Goal: Task Accomplishment & Management: Manage account settings

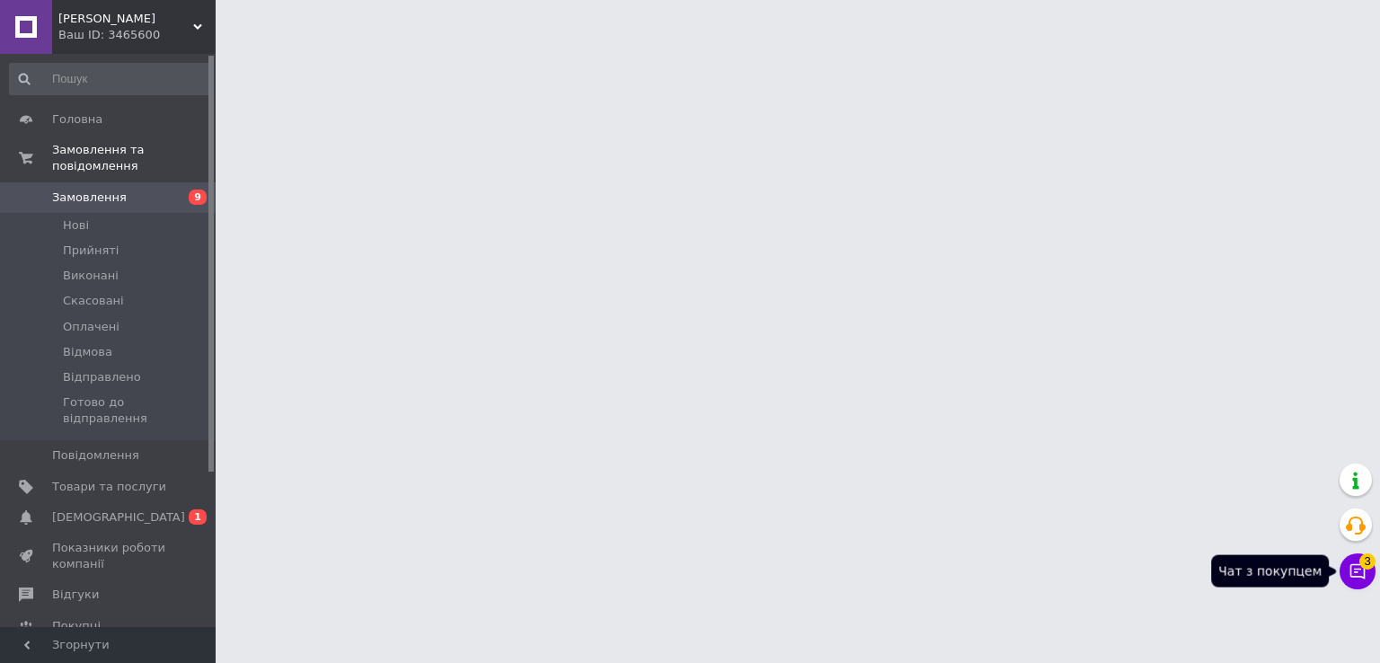
click at [1370, 577] on button "Чат з покупцем 3" at bounding box center [1357, 571] width 36 height 36
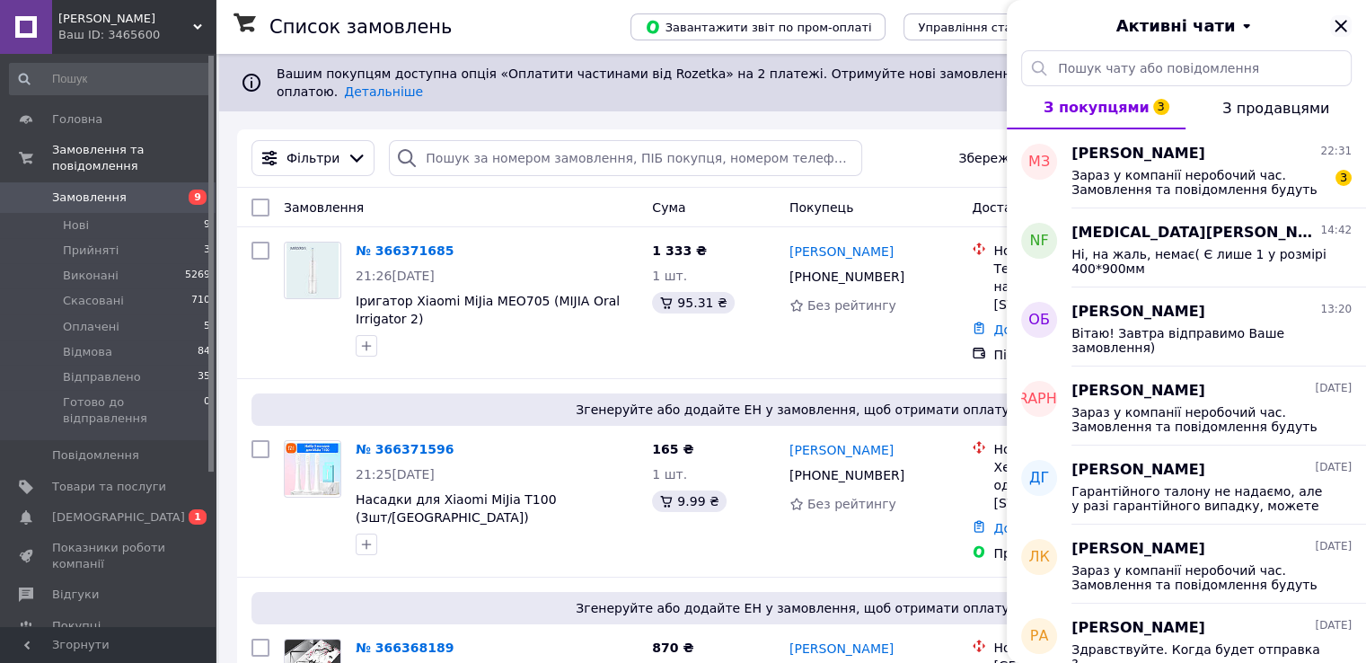
click at [1351, 31] on div "Активні чати" at bounding box center [1186, 25] width 359 height 50
click at [1344, 26] on icon "Закрити" at bounding box center [1341, 26] width 22 height 22
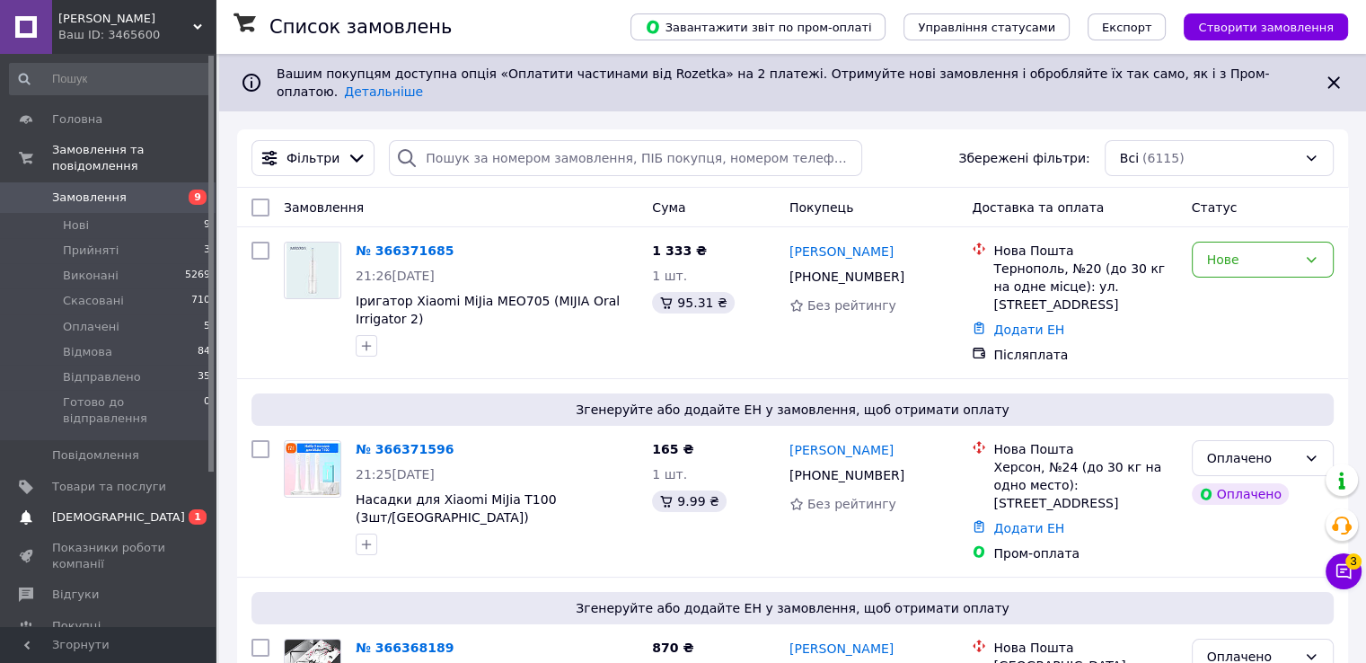
click at [144, 509] on span "[DEMOGRAPHIC_DATA]" at bounding box center [109, 517] width 114 height 16
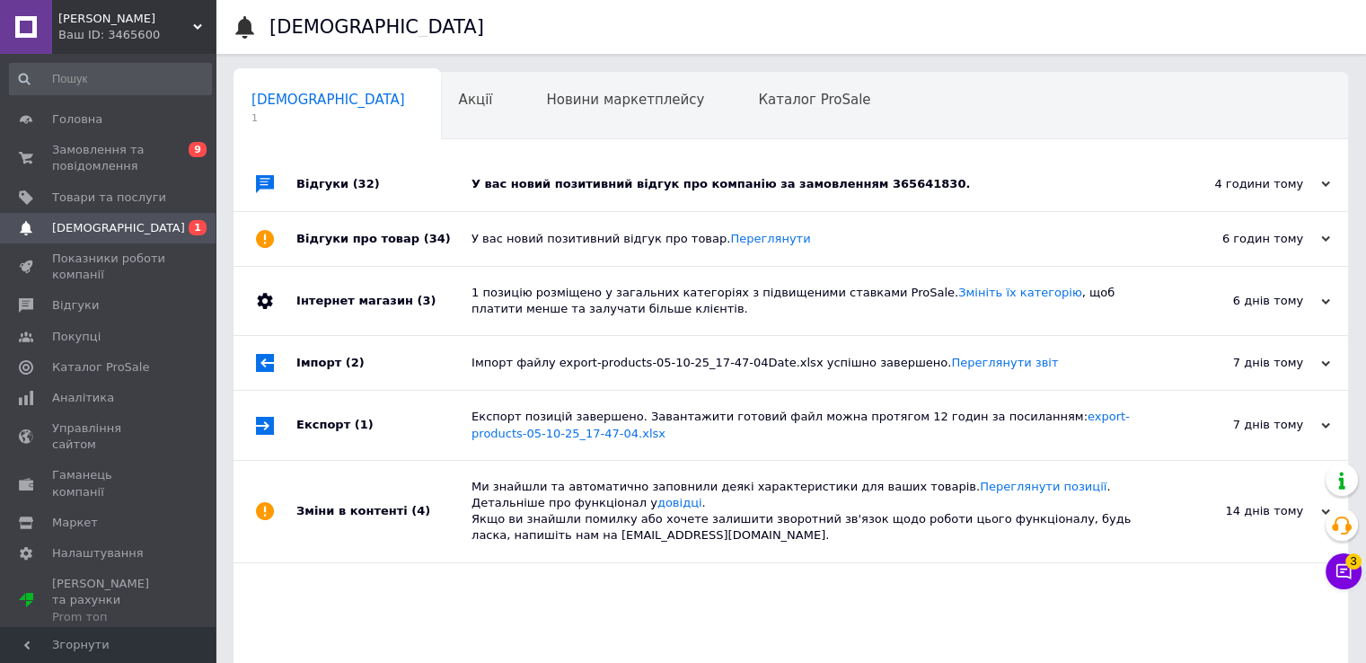
click at [662, 180] on div "У вас новий позитивний відгук про компанію за замовленням 365641830." at bounding box center [811, 184] width 679 height 16
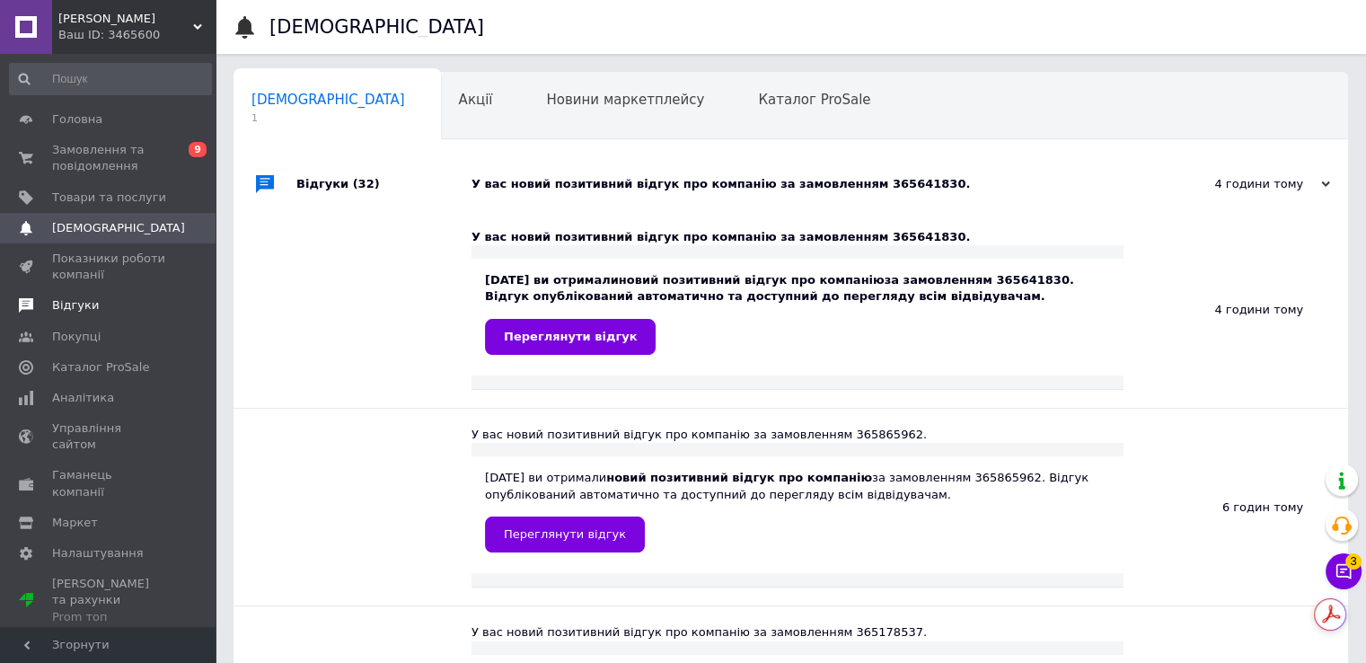
click at [111, 312] on span "Відгуки" at bounding box center [109, 305] width 114 height 16
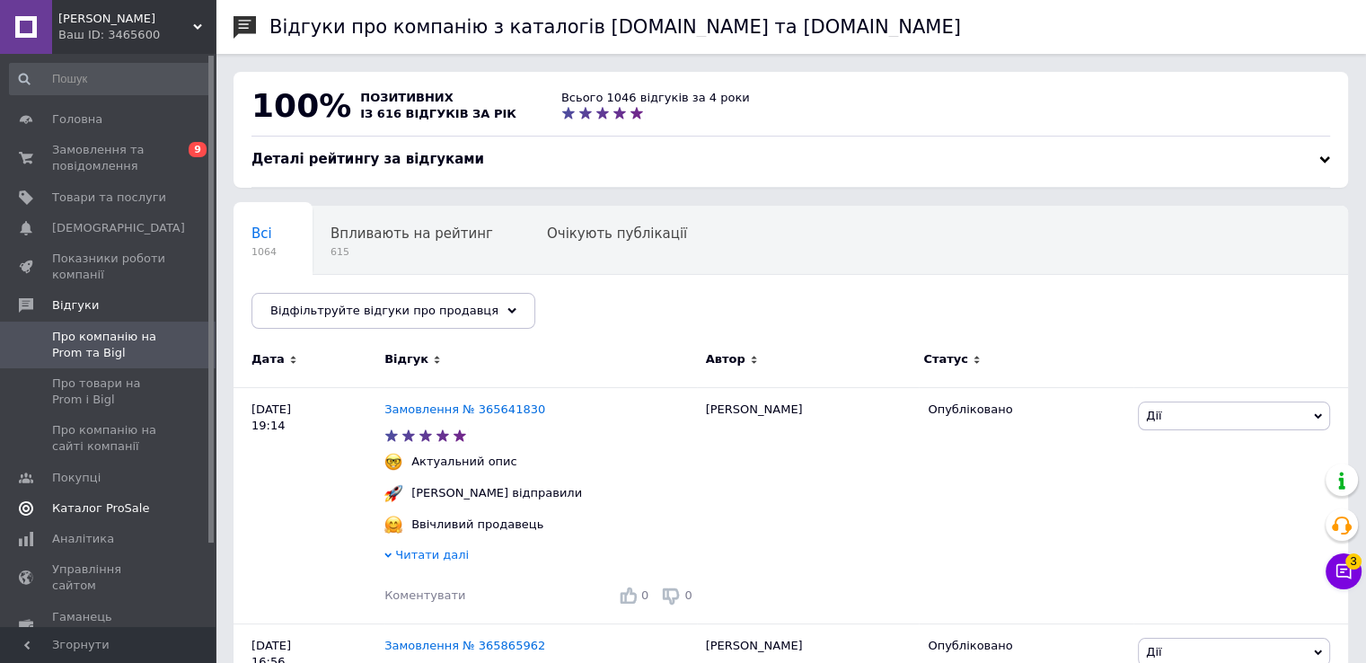
click at [90, 507] on span "Каталог ProSale" at bounding box center [100, 508] width 97 height 16
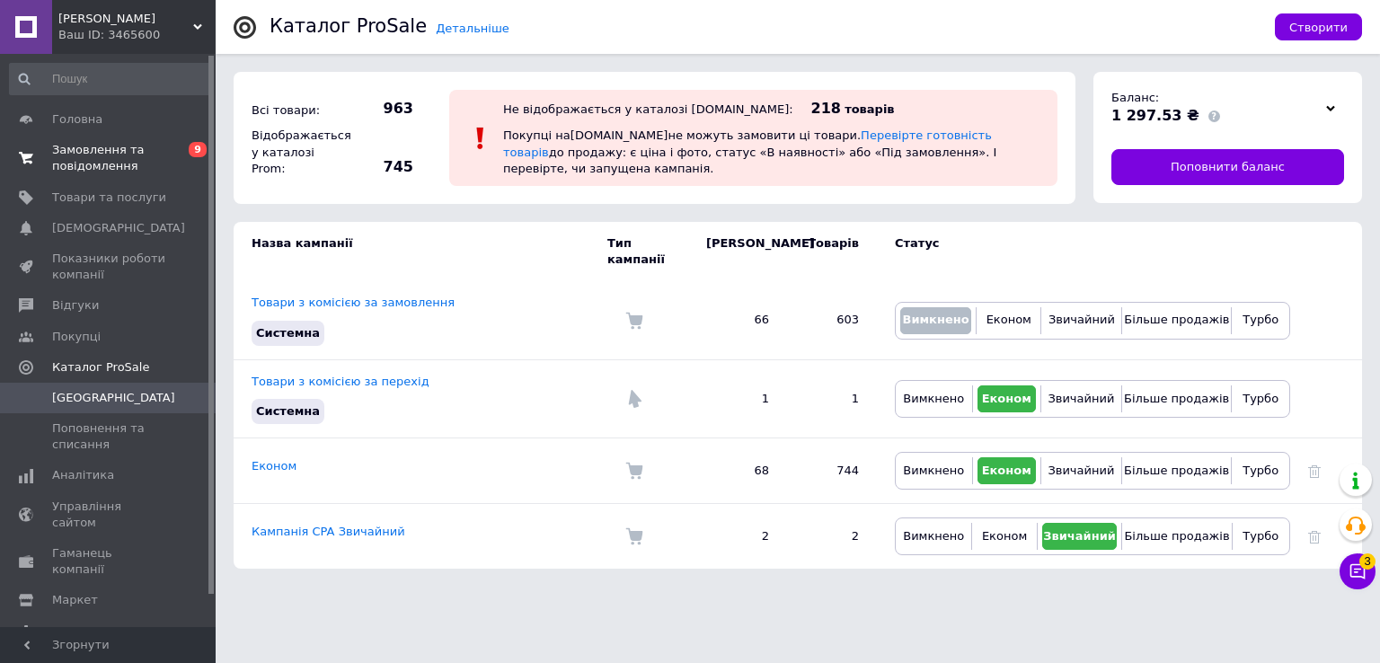
click at [137, 143] on span "Замовлення та повідомлення" at bounding box center [109, 158] width 114 height 32
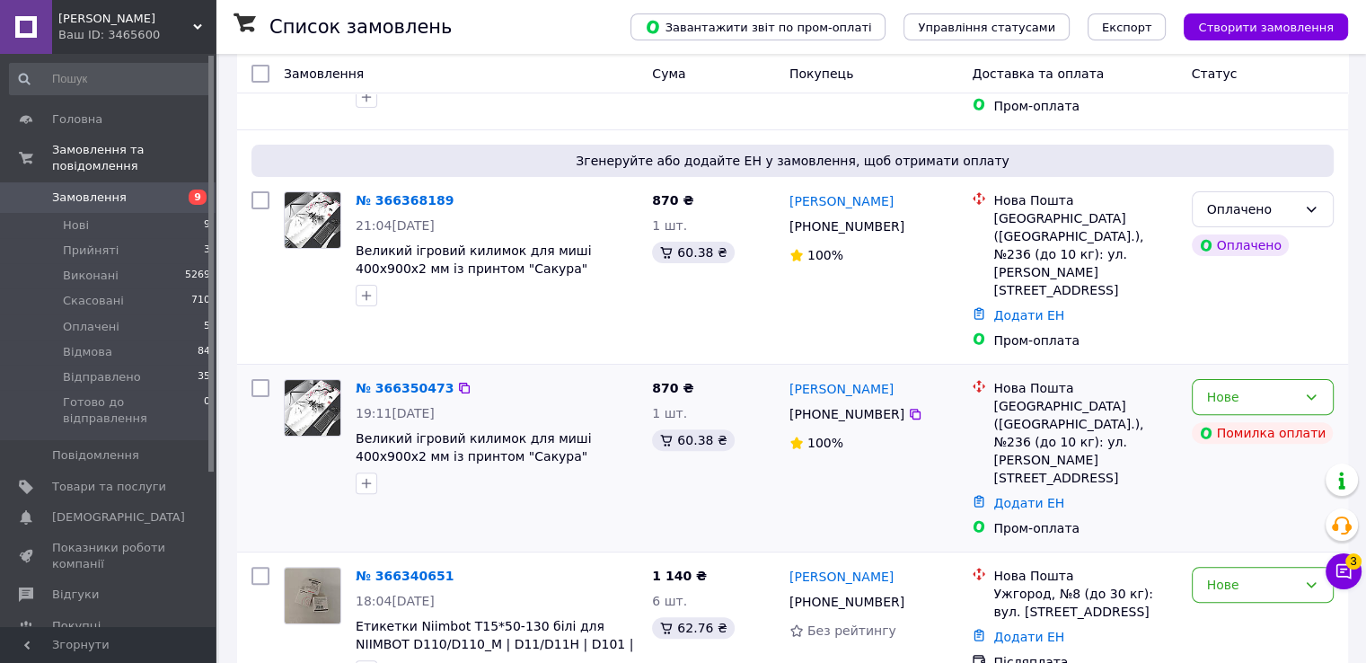
scroll to position [449, 0]
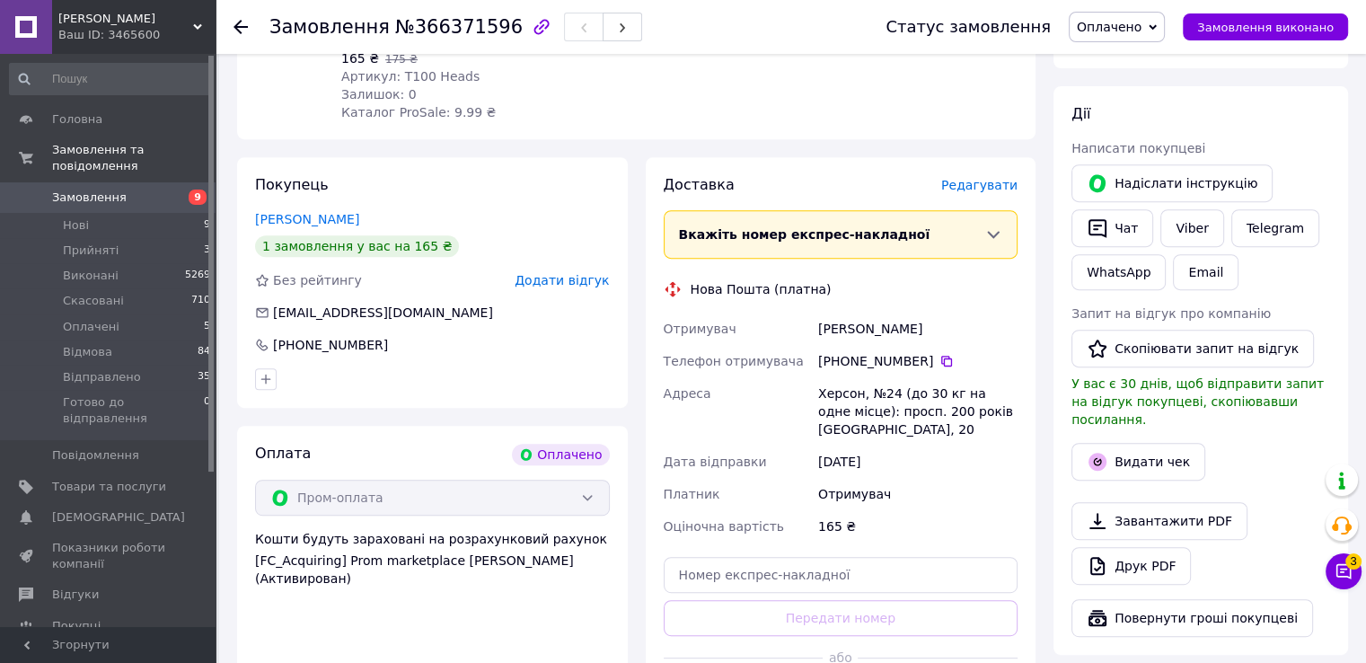
scroll to position [719, 0]
